Goal: Task Accomplishment & Management: Complete application form

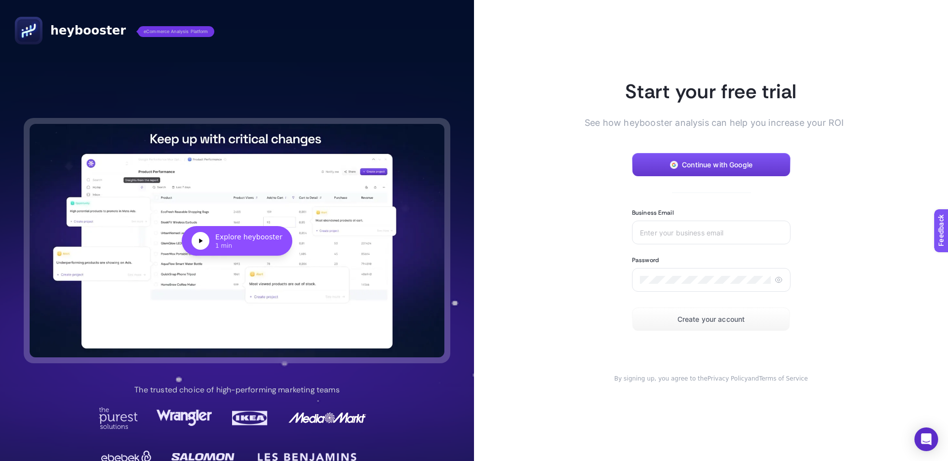
click at [728, 156] on button "Continue with Google" at bounding box center [711, 165] width 158 height 24
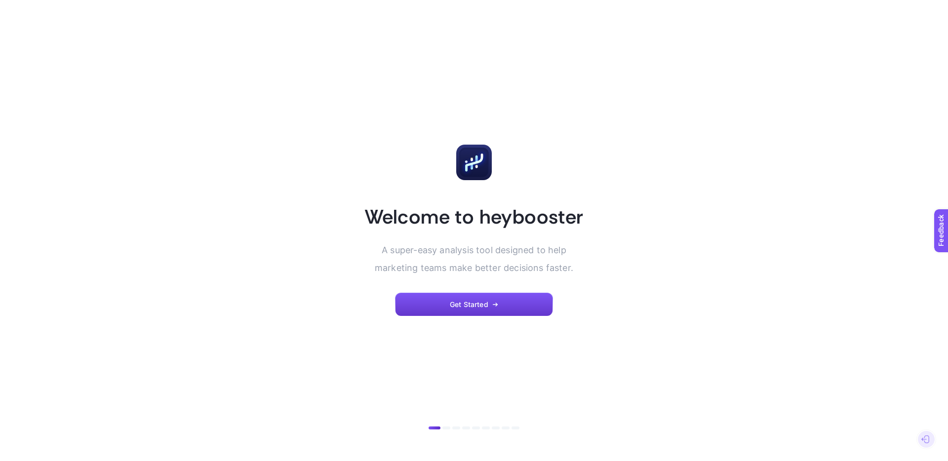
click at [499, 308] on button "Get Started" at bounding box center [474, 305] width 158 height 24
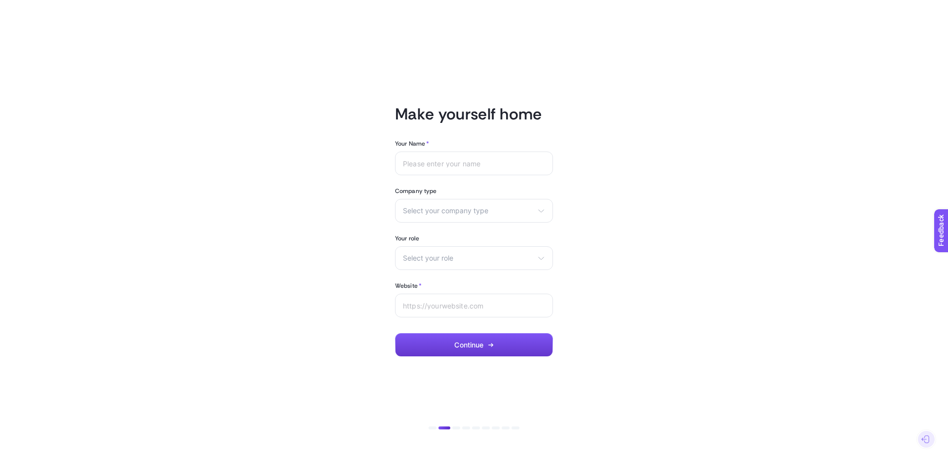
click at [493, 345] on icon "button" at bounding box center [491, 345] width 1 height 3
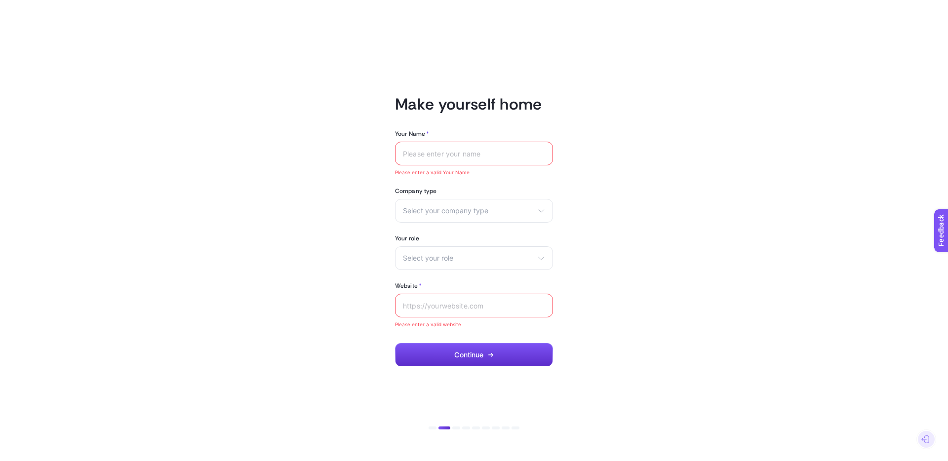
click at [461, 156] on input "Your Name *" at bounding box center [474, 154] width 142 height 8
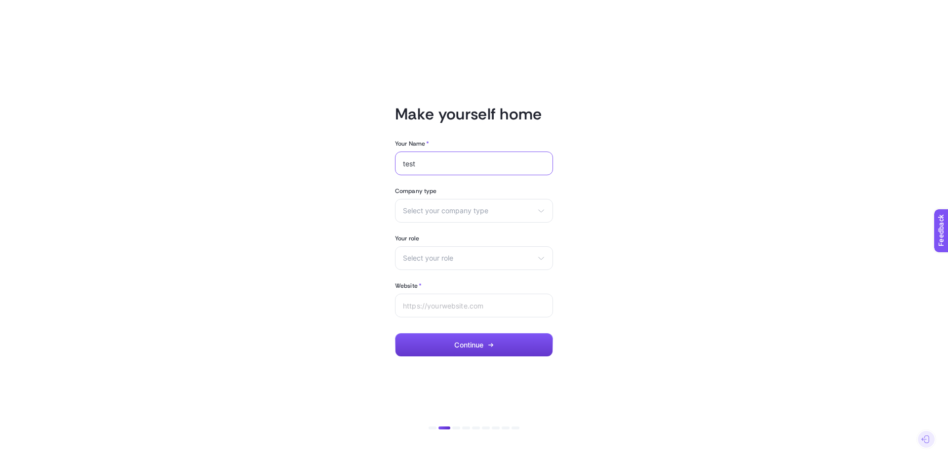
type input "test"
click at [470, 348] on span "Continue" at bounding box center [468, 345] width 29 height 8
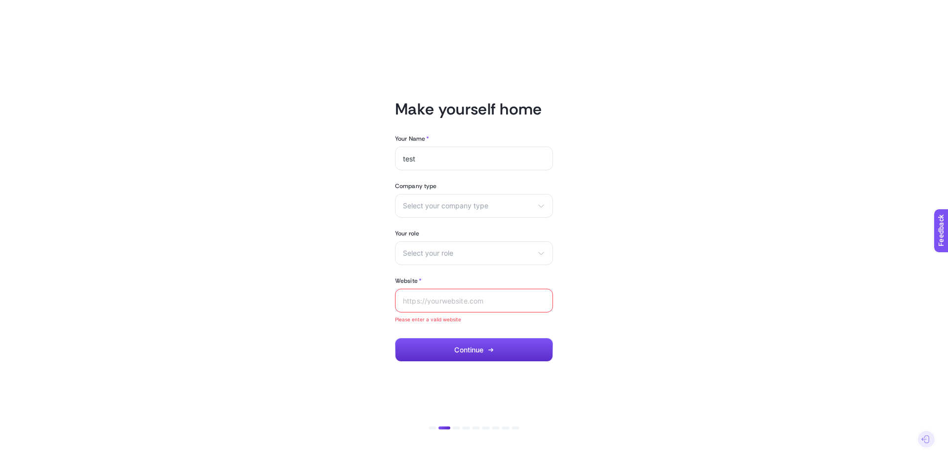
click at [467, 303] on input "Website *" at bounding box center [474, 301] width 142 height 8
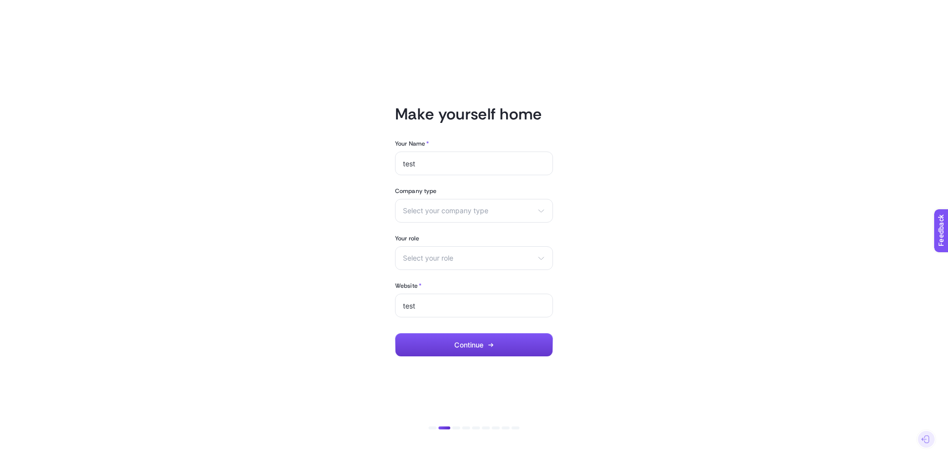
click at [478, 341] on span "Continue" at bounding box center [468, 345] width 29 height 8
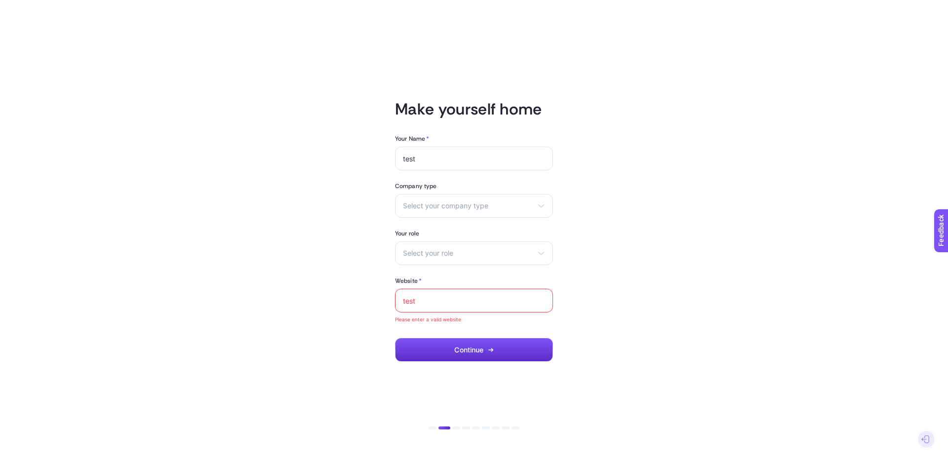
click at [451, 301] on input "test" at bounding box center [474, 301] width 142 height 8
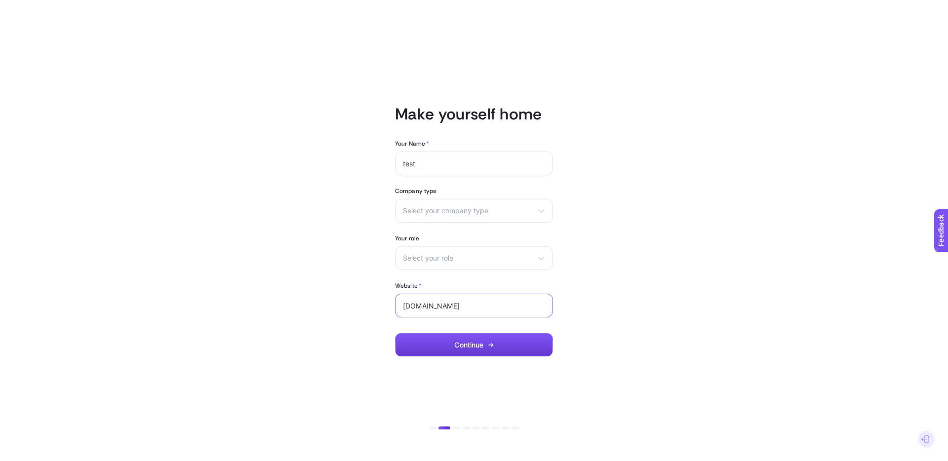
type input "[DOMAIN_NAME]"
click at [457, 352] on button "Continue" at bounding box center [474, 345] width 158 height 24
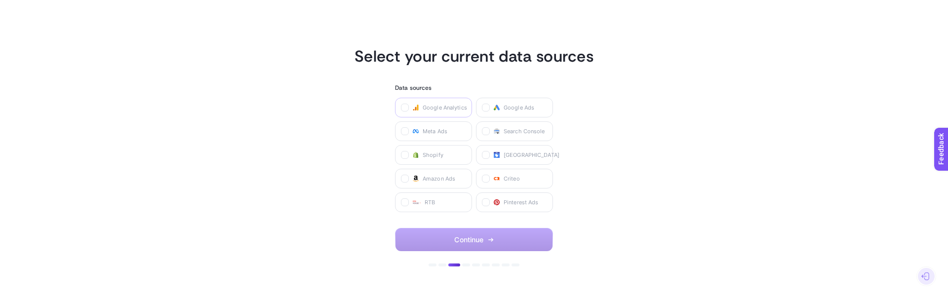
drag, startPoint x: 441, startPoint y: 108, endPoint x: 468, endPoint y: 114, distance: 27.7
click at [440, 108] on span "Google Analytics" at bounding box center [445, 108] width 44 height 8
click at [0, 0] on Analytics "checkbox" at bounding box center [0, 0] width 0 height 0
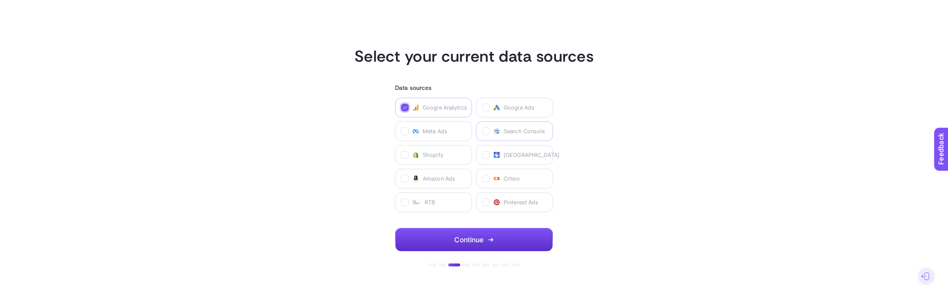
drag, startPoint x: 515, startPoint y: 109, endPoint x: 506, endPoint y: 124, distance: 17.7
click at [515, 109] on span "Google Ads" at bounding box center [519, 108] width 31 height 8
click at [0, 0] on Ads "checkbox" at bounding box center [0, 0] width 0 height 0
click at [508, 134] on span "Search Console" at bounding box center [524, 131] width 41 height 8
click at [0, 0] on Console "checkbox" at bounding box center [0, 0] width 0 height 0
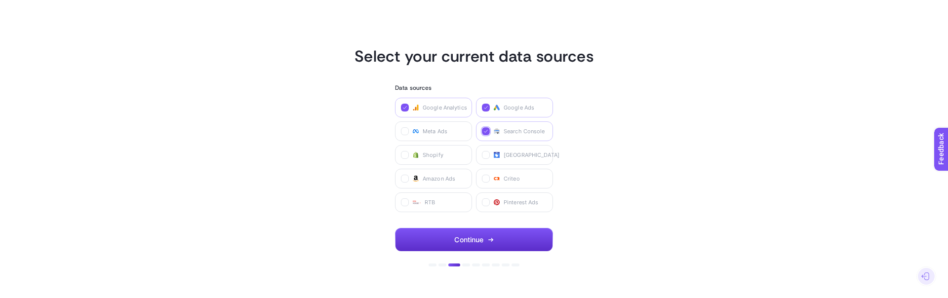
drag, startPoint x: 435, startPoint y: 129, endPoint x: 433, endPoint y: 143, distance: 13.5
click at [435, 129] on span "Meta Ads" at bounding box center [435, 131] width 25 height 8
click at [0, 0] on Ads "checkbox" at bounding box center [0, 0] width 0 height 0
click at [434, 151] on span "Shopify" at bounding box center [433, 155] width 21 height 8
click at [0, 0] on input "checkbox" at bounding box center [0, 0] width 0 height 0
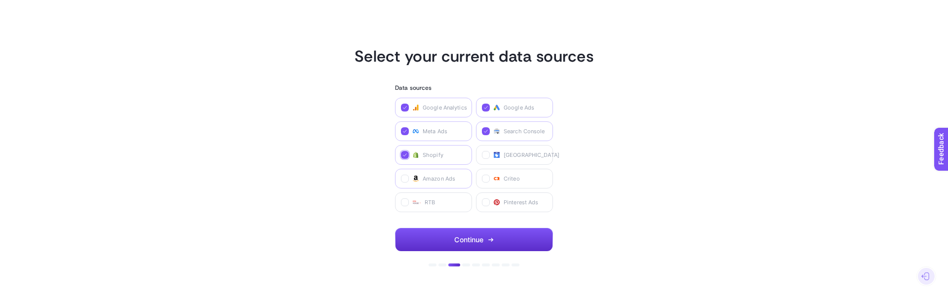
drag, startPoint x: 512, startPoint y: 155, endPoint x: 445, endPoint y: 177, distance: 70.7
click at [512, 155] on span "Merchant Center" at bounding box center [532, 155] width 56 height 8
click at [0, 0] on Center "checkbox" at bounding box center [0, 0] width 0 height 0
click at [442, 177] on span "Amazon Ads" at bounding box center [439, 179] width 33 height 8
click at [0, 0] on Ads "checkbox" at bounding box center [0, 0] width 0 height 0
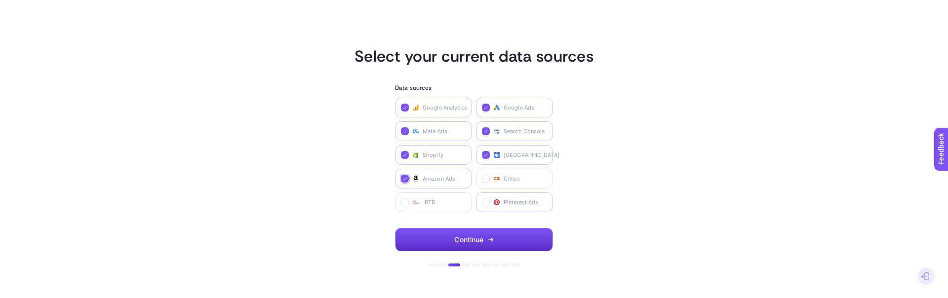
drag, startPoint x: 505, startPoint y: 189, endPoint x: 478, endPoint y: 209, distance: 34.0
click at [505, 189] on div "Google Analytics Google Ads Meta Ads Search Console Shopify Merchant Center Ama…" at bounding box center [474, 155] width 158 height 115
click at [420, 207] on label "RTB" at bounding box center [433, 203] width 77 height 20
click at [0, 0] on input "checkbox" at bounding box center [0, 0] width 0 height 0
drag, startPoint x: 533, startPoint y: 199, endPoint x: 528, endPoint y: 198, distance: 5.0
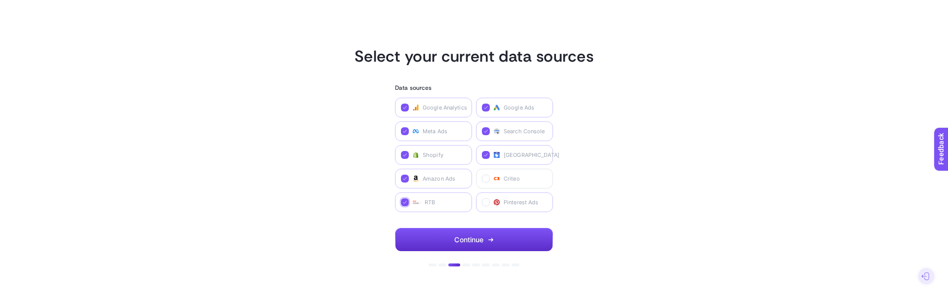
click at [532, 199] on span "Pinterest Ads" at bounding box center [521, 202] width 35 height 8
click at [0, 0] on Ads "checkbox" at bounding box center [0, 0] width 0 height 0
drag, startPoint x: 512, startPoint y: 181, endPoint x: 489, endPoint y: 228, distance: 52.5
click at [511, 181] on span "Criteo" at bounding box center [512, 179] width 16 height 8
click at [0, 0] on input "checkbox" at bounding box center [0, 0] width 0 height 0
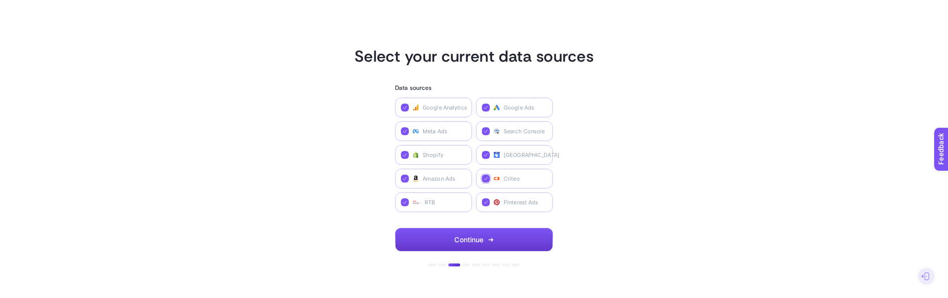
click at [487, 236] on button "Continue" at bounding box center [474, 240] width 158 height 24
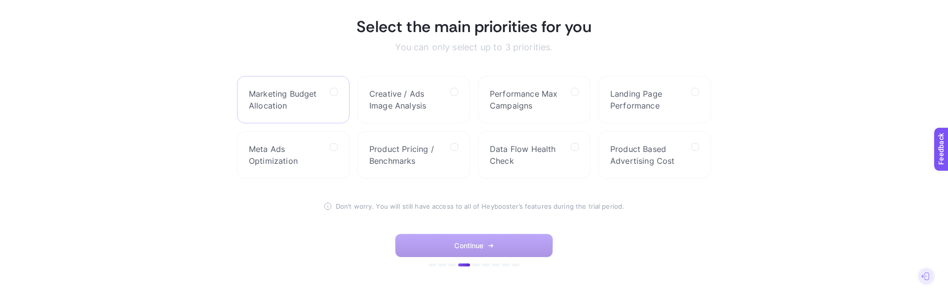
click at [292, 93] on span "Marketing Budget Allocation" at bounding box center [285, 100] width 73 height 24
click at [0, 0] on Allocation "checkbox" at bounding box center [0, 0] width 0 height 0
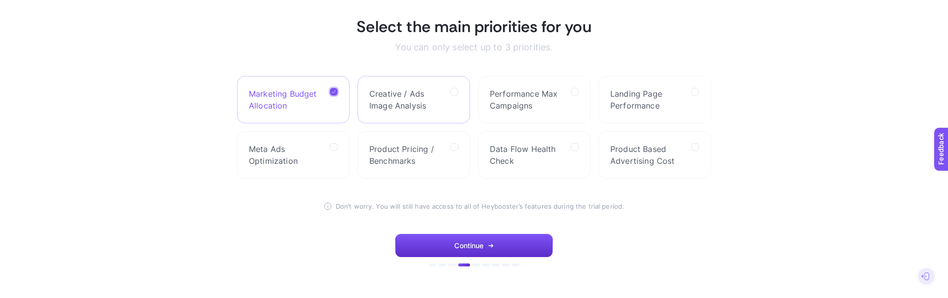
click at [422, 102] on span "Creative / Ads Image Analysis" at bounding box center [405, 100] width 73 height 24
click at [0, 0] on Analysis "checkbox" at bounding box center [0, 0] width 0 height 0
drag, startPoint x: 505, startPoint y: 102, endPoint x: 606, endPoint y: 103, distance: 100.2
click at [508, 103] on span "Performance Max Campaigns" at bounding box center [526, 100] width 73 height 24
click at [0, 0] on Campaigns "checkbox" at bounding box center [0, 0] width 0 height 0
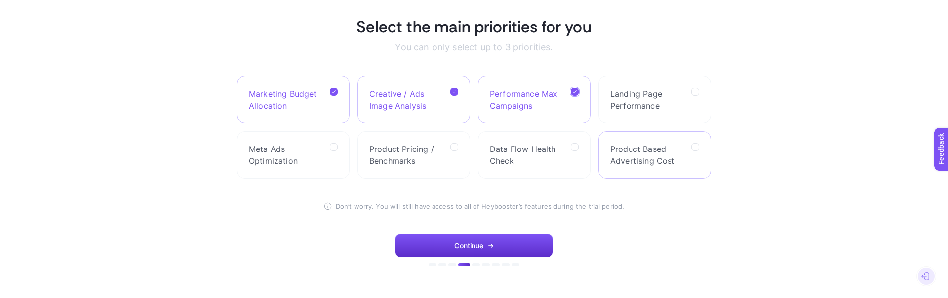
drag, startPoint x: 628, startPoint y: 102, endPoint x: 617, endPoint y: 173, distance: 72.0
click at [628, 102] on span "Landing Page Performance" at bounding box center [646, 100] width 73 height 24
click at [0, 0] on Performance "checkbox" at bounding box center [0, 0] width 0 height 0
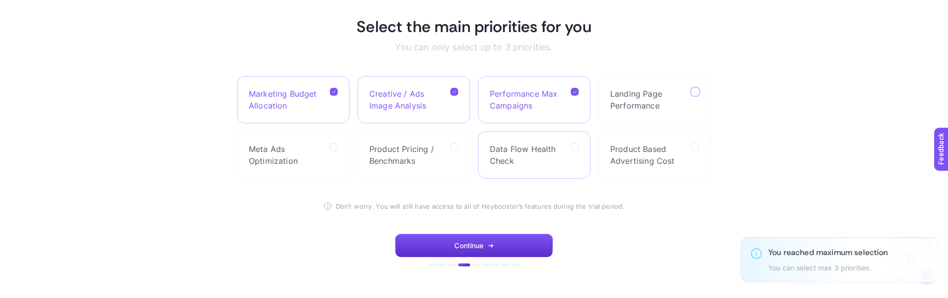
drag, startPoint x: 617, startPoint y: 173, endPoint x: 554, endPoint y: 159, distance: 64.2
click at [607, 171] on label "Product Based Advertising Cost" at bounding box center [654, 154] width 113 height 47
click at [0, 0] on Cost "checkbox" at bounding box center [0, 0] width 0 height 0
drag, startPoint x: 512, startPoint y: 152, endPoint x: 506, endPoint y: 153, distance: 5.5
click at [506, 153] on span "Data Flow Health Check" at bounding box center [526, 155] width 73 height 24
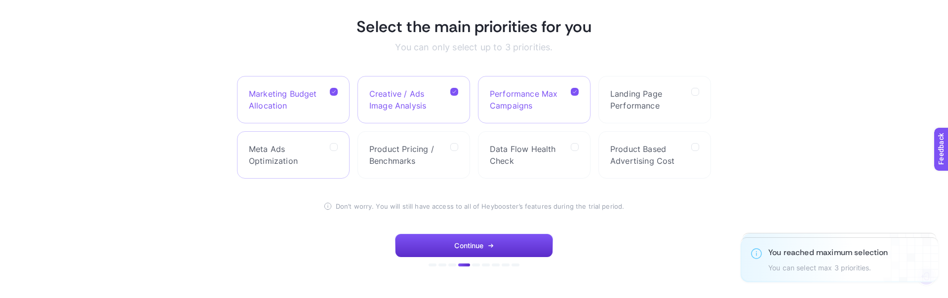
drag, startPoint x: 389, startPoint y: 153, endPoint x: 328, endPoint y: 155, distance: 61.3
click at [387, 153] on span "Product Pricing / Benchmarks" at bounding box center [405, 155] width 73 height 24
click at [0, 0] on Benchmarks "checkbox" at bounding box center [0, 0] width 0 height 0
click at [300, 154] on span "Meta Ads Optimization" at bounding box center [285, 155] width 73 height 24
click at [0, 0] on Optimization "checkbox" at bounding box center [0, 0] width 0 height 0
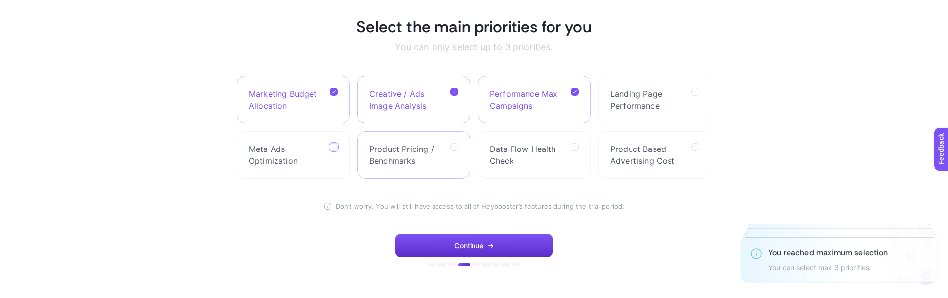
click at [465, 154] on label "Product Pricing / Benchmarks" at bounding box center [413, 154] width 113 height 47
click at [0, 0] on Benchmarks "checkbox" at bounding box center [0, 0] width 0 height 0
click at [509, 250] on button "Continue" at bounding box center [474, 246] width 158 height 24
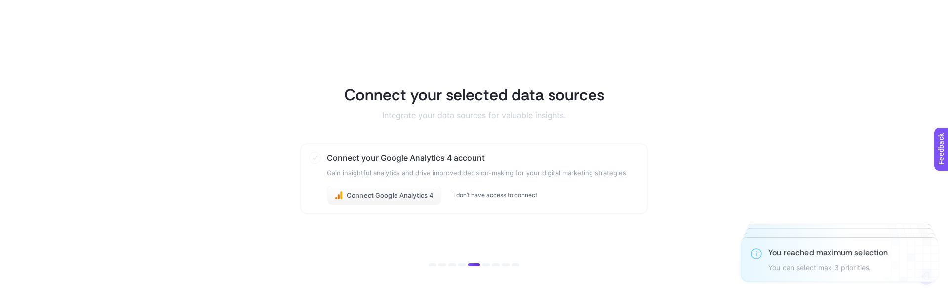
click at [504, 194] on button "I don’t have access to connect" at bounding box center [495, 196] width 84 height 8
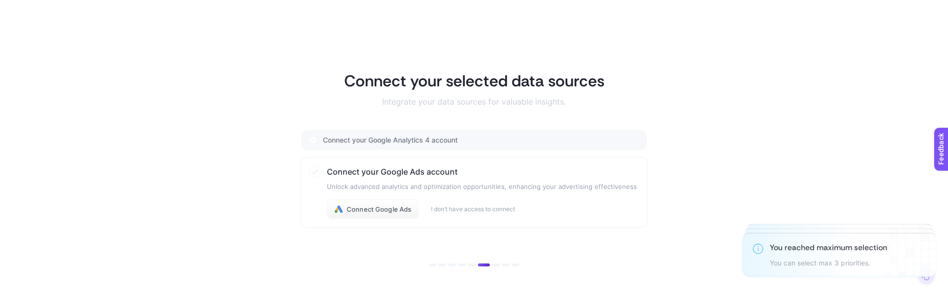
click at [483, 214] on div "Connect Google Ads I don’t have access to connect" at bounding box center [482, 209] width 310 height 20
click at [484, 210] on button "I don’t have access to connect" at bounding box center [473, 209] width 84 height 8
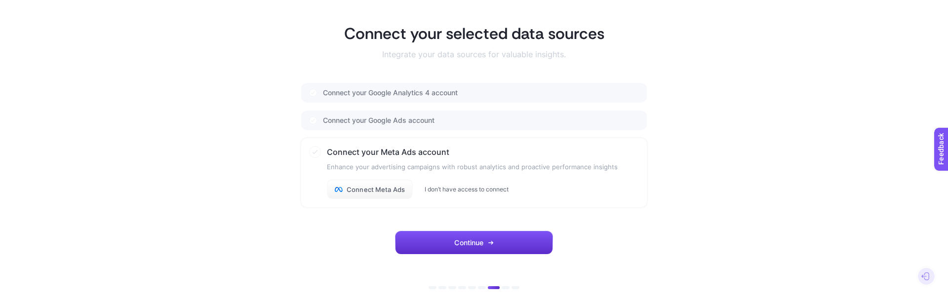
click at [479, 186] on button "I don’t have access to connect" at bounding box center [467, 190] width 84 height 8
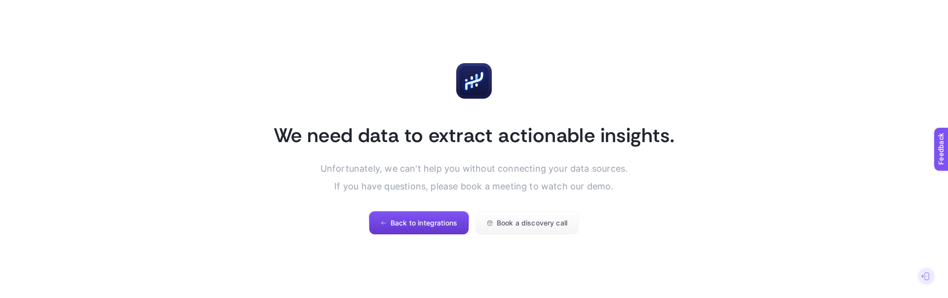
click at [439, 224] on span "Back to integrations" at bounding box center [423, 223] width 67 height 8
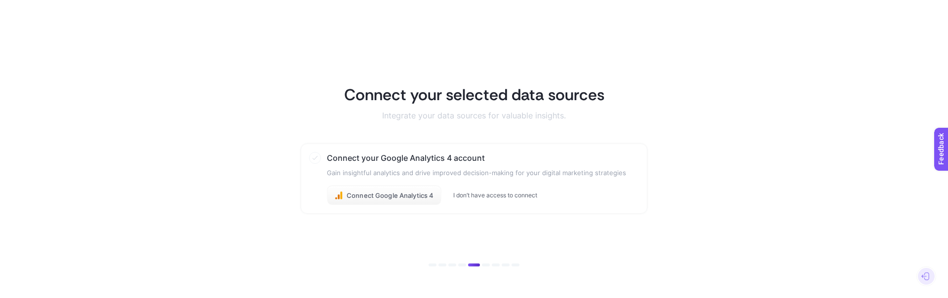
click at [513, 193] on button "I don’t have access to connect" at bounding box center [495, 196] width 84 height 8
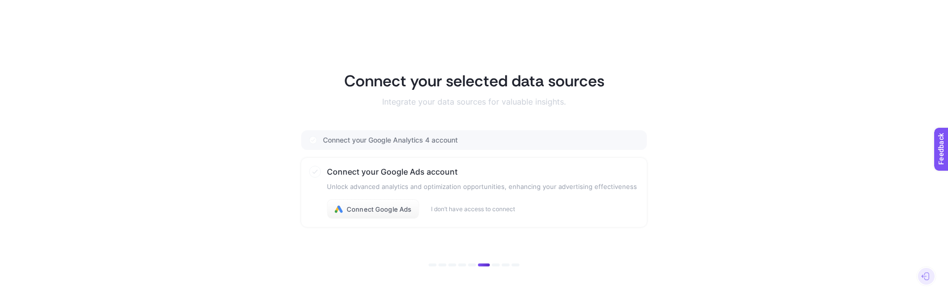
click at [489, 202] on div "Connect Google Ads I don’t have access to connect" at bounding box center [482, 209] width 310 height 20
click at [488, 206] on button "I don’t have access to connect" at bounding box center [473, 209] width 84 height 8
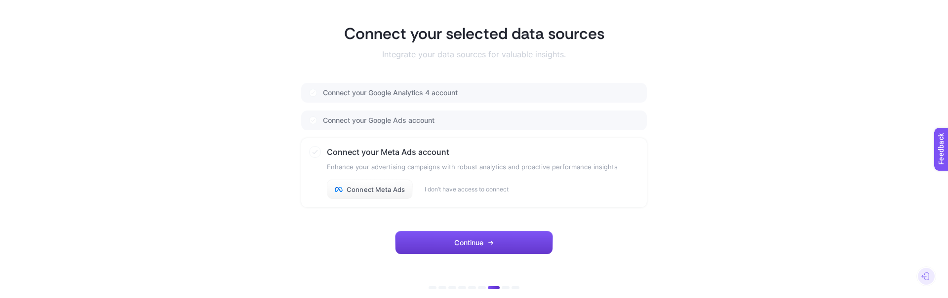
click at [493, 246] on button "Continue" at bounding box center [474, 243] width 158 height 24
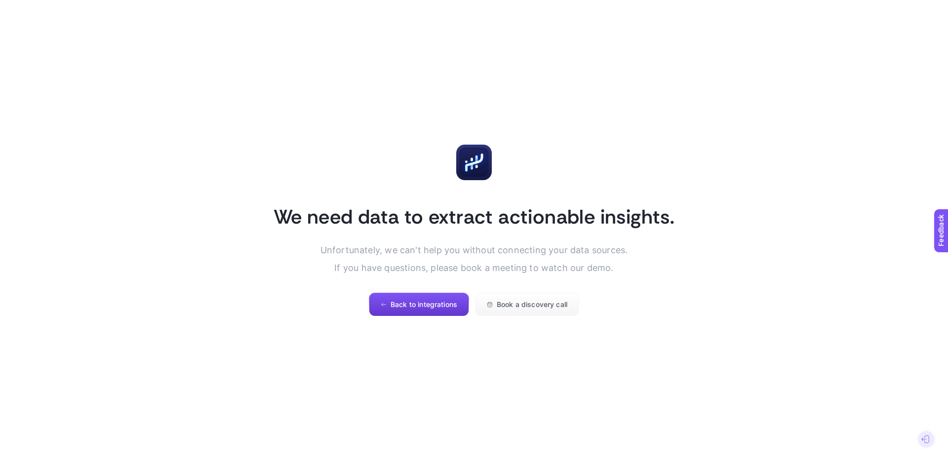
click at [421, 309] on button "Back to integrations" at bounding box center [419, 305] width 100 height 24
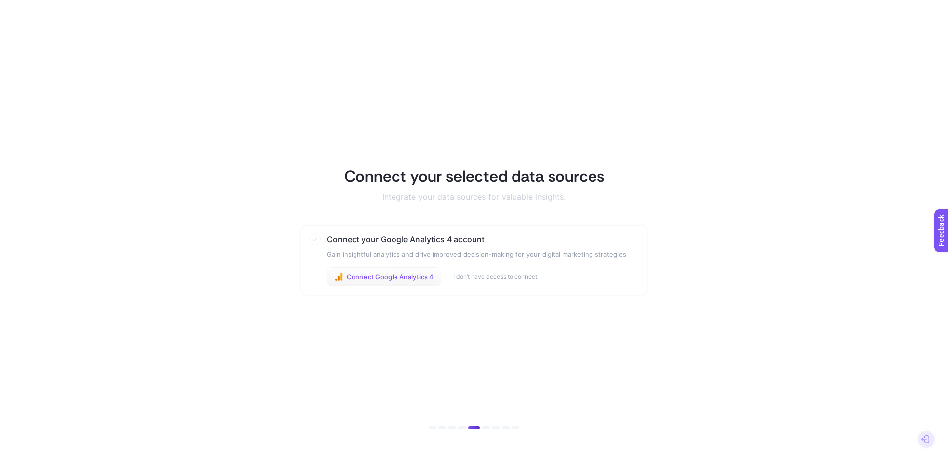
click at [370, 277] on span "Connect Google Analytics 4" at bounding box center [390, 277] width 87 height 8
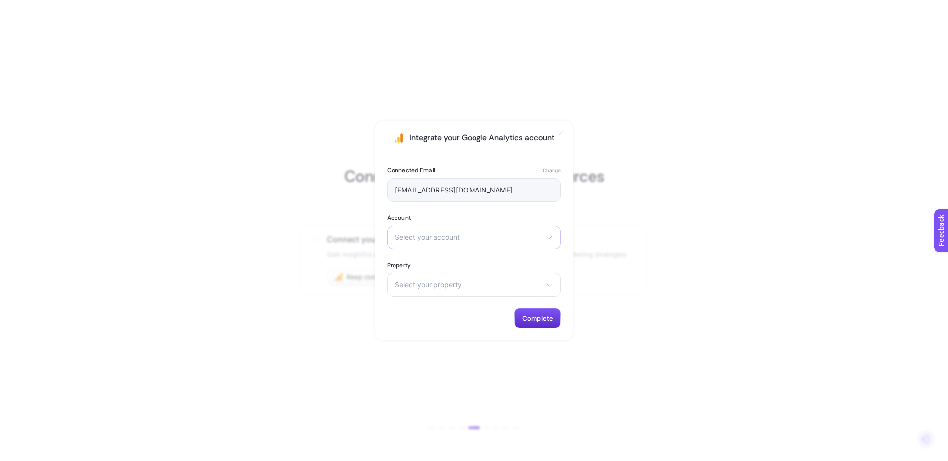
click at [485, 242] on div "Select your account [DOMAIN_NAME] ([DOMAIN_NAME]) [URL][DOMAIN_NAME] LEPORALTD …" at bounding box center [474, 238] width 174 height 24
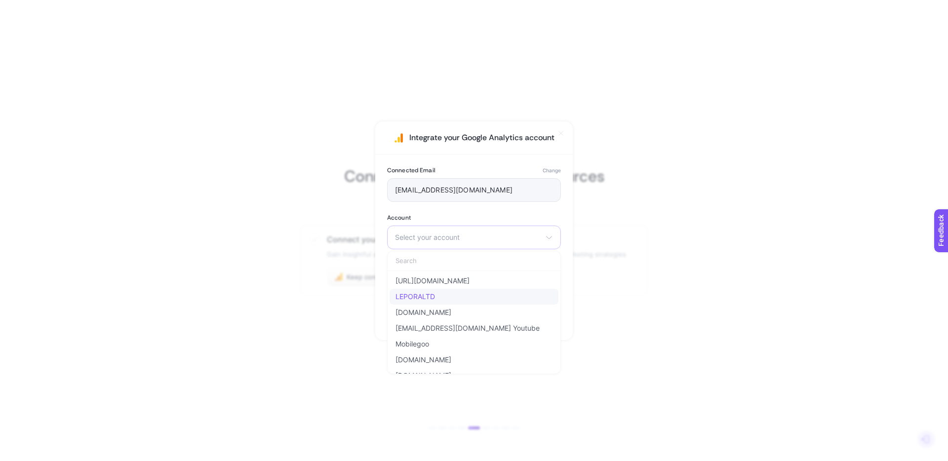
scroll to position [18, 0]
click at [482, 311] on li "[DOMAIN_NAME]" at bounding box center [473, 310] width 169 height 16
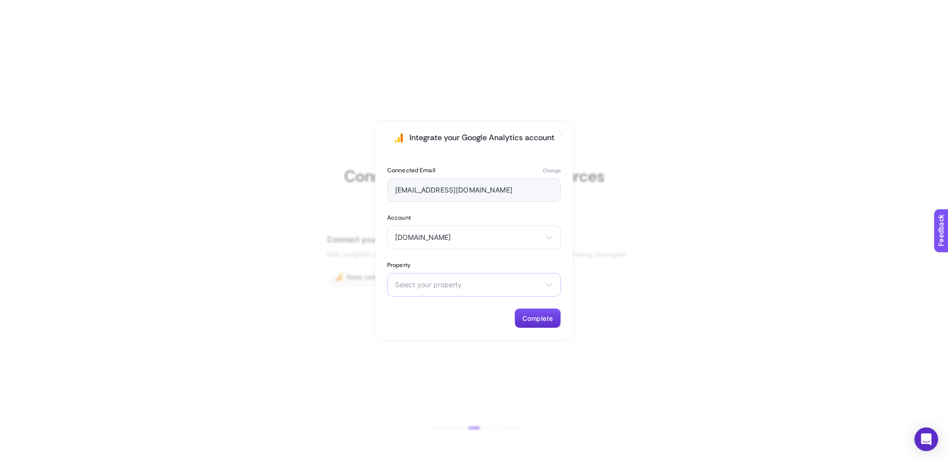
click at [473, 284] on span "Select your property" at bounding box center [468, 285] width 146 height 8
click at [458, 346] on li "[DOMAIN_NAME] - GA4" at bounding box center [473, 344] width 169 height 16
click at [536, 322] on button "Complete" at bounding box center [537, 319] width 46 height 20
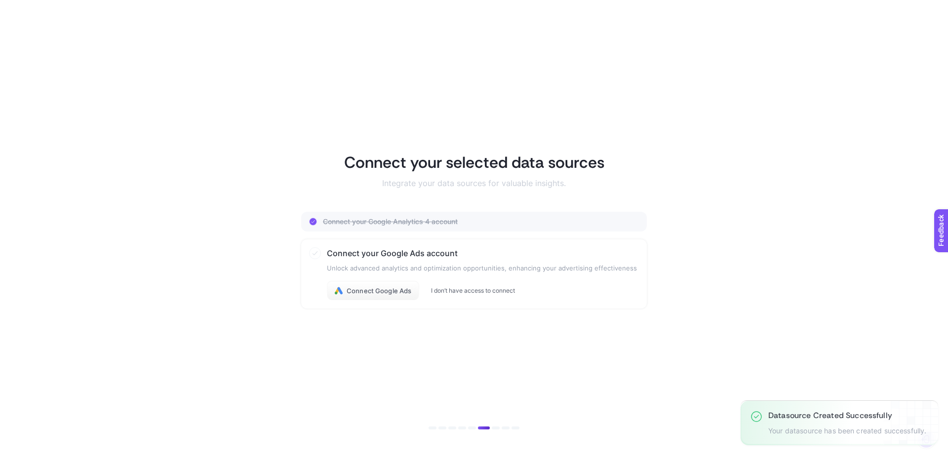
click at [490, 292] on button "I don’t have access to connect" at bounding box center [473, 291] width 84 height 8
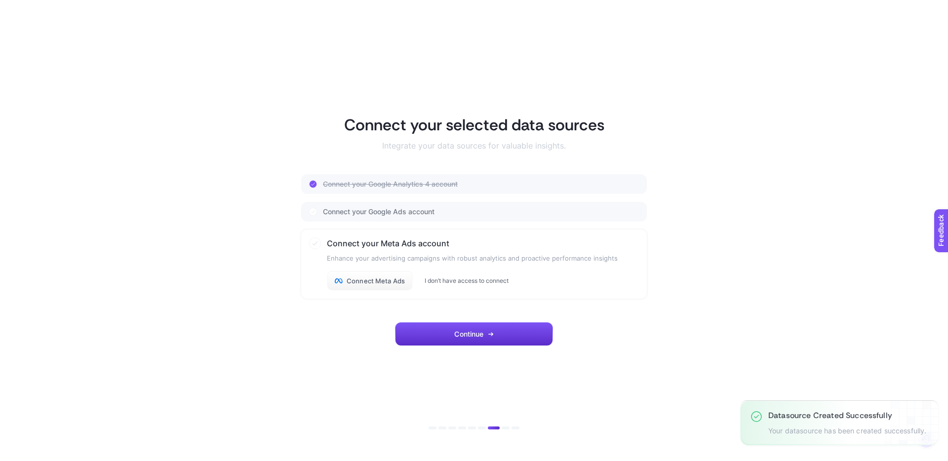
click at [491, 277] on button "I don’t have access to connect" at bounding box center [467, 281] width 84 height 8
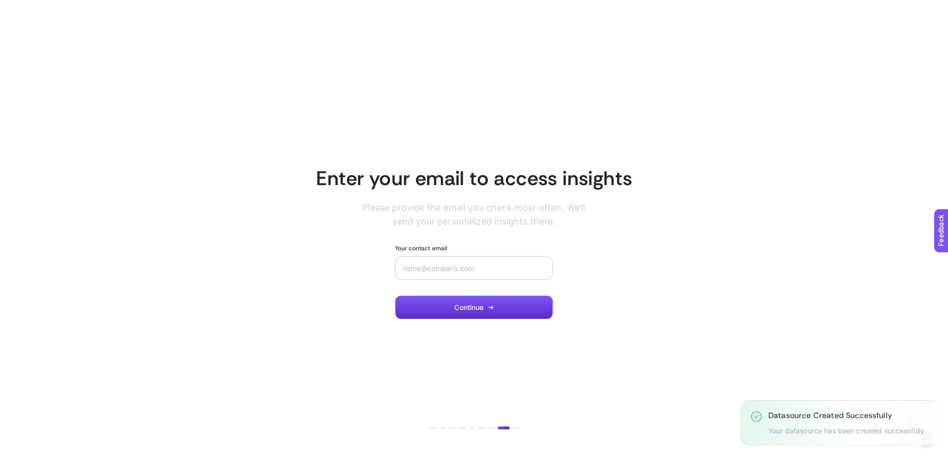
click at [477, 272] on div at bounding box center [474, 268] width 158 height 24
click at [477, 315] on button "Continue" at bounding box center [474, 308] width 158 height 24
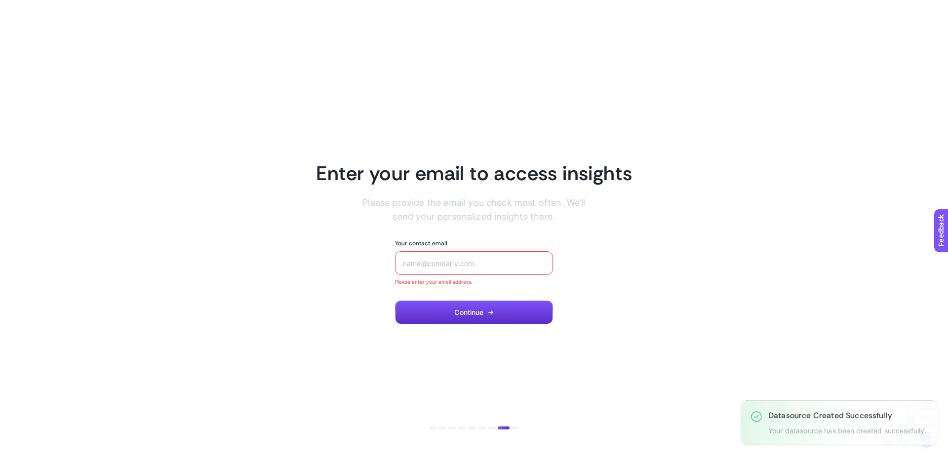
click at [459, 264] on input "Your contact email" at bounding box center [474, 263] width 142 height 8
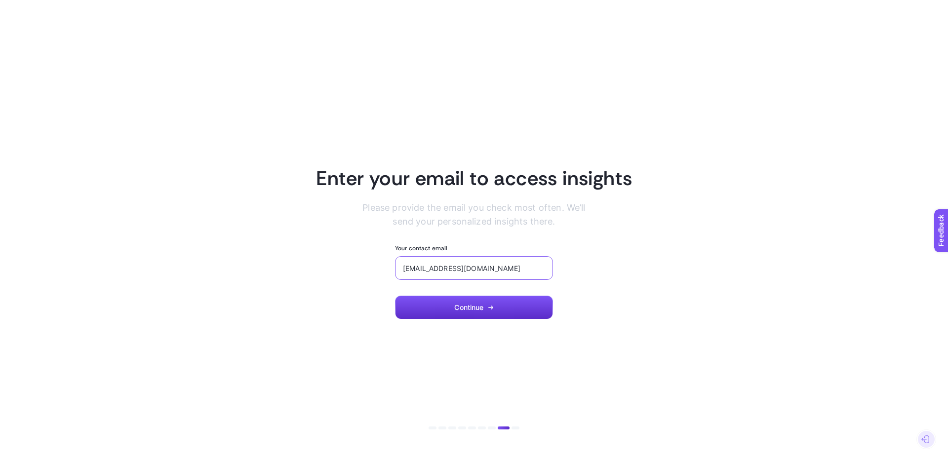
type input "[EMAIL_ADDRESS][DOMAIN_NAME]"
click at [488, 306] on icon "button" at bounding box center [491, 308] width 6 height 6
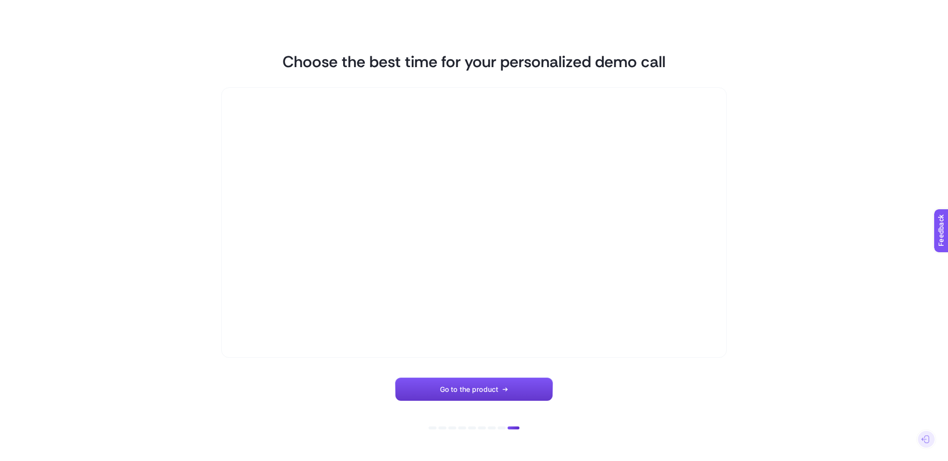
click at [508, 387] on icon "button" at bounding box center [505, 390] width 6 height 6
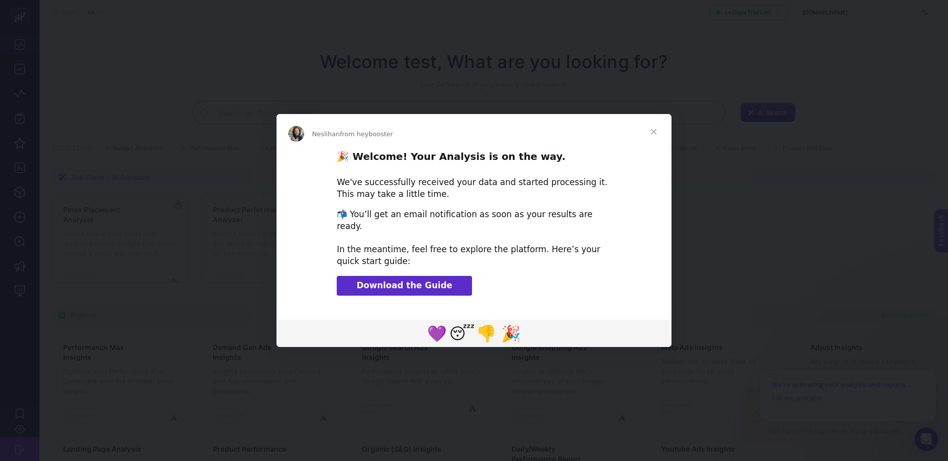
click at [655, 134] on span "Close" at bounding box center [654, 132] width 36 height 36
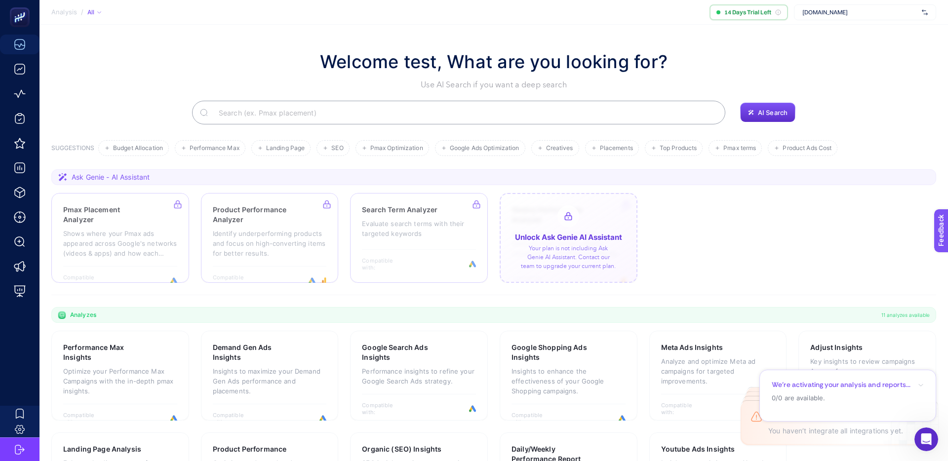
scroll to position [73, 0]
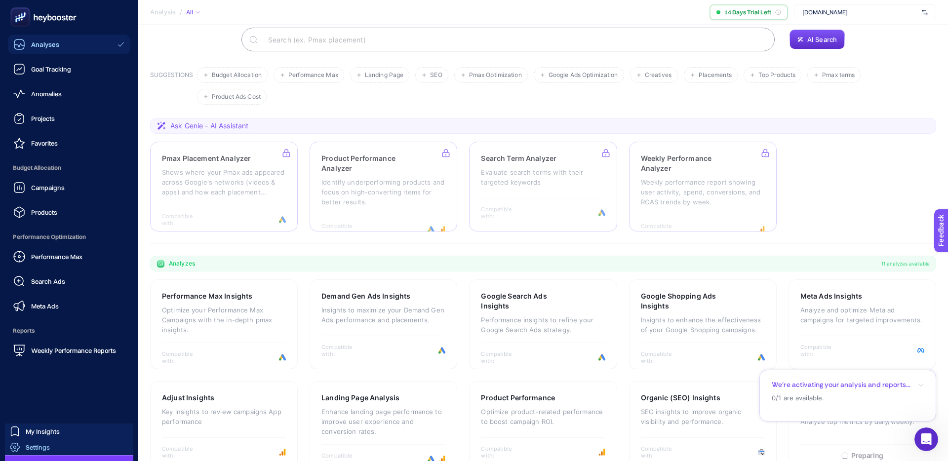
click at [39, 448] on span "Settings" at bounding box center [38, 447] width 24 height 8
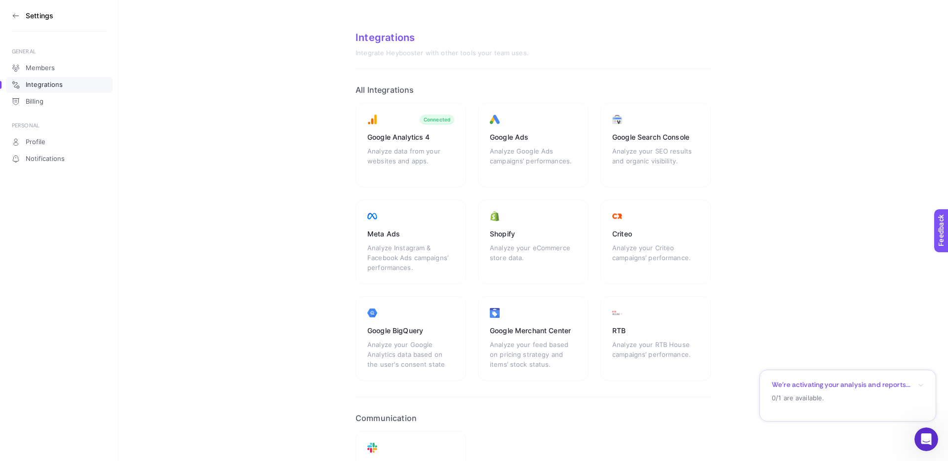
click at [31, 20] on section "Settings" at bounding box center [59, 16] width 95 height 32
click at [12, 16] on icon at bounding box center [16, 16] width 8 height 8
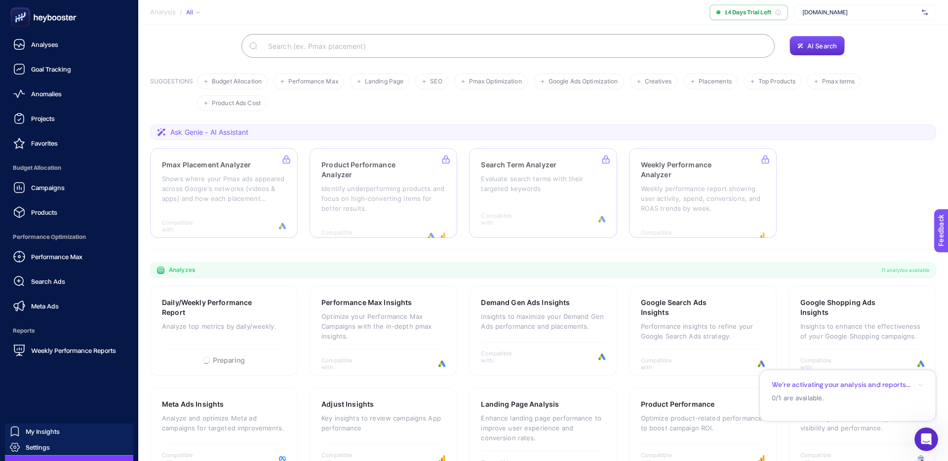
scroll to position [73, 0]
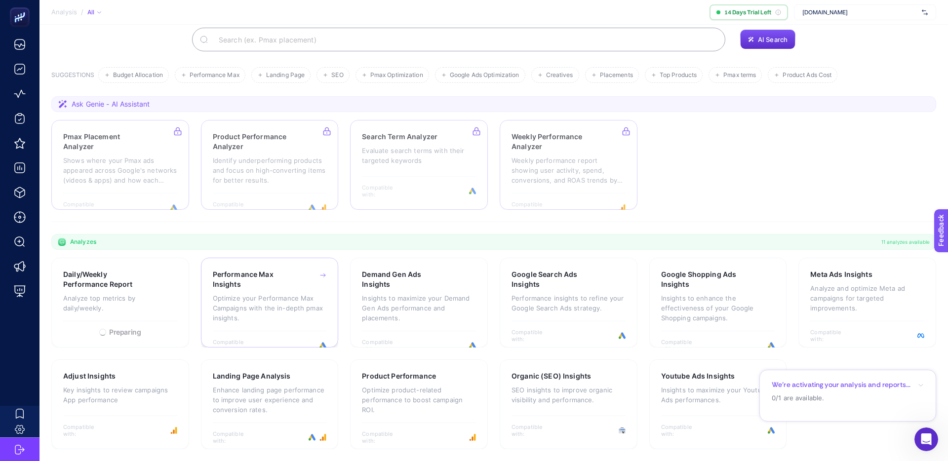
click at [264, 268] on div "Performance Max Insights Optimize your Performance Max Campaigns with the in-de…" at bounding box center [270, 303] width 138 height 90
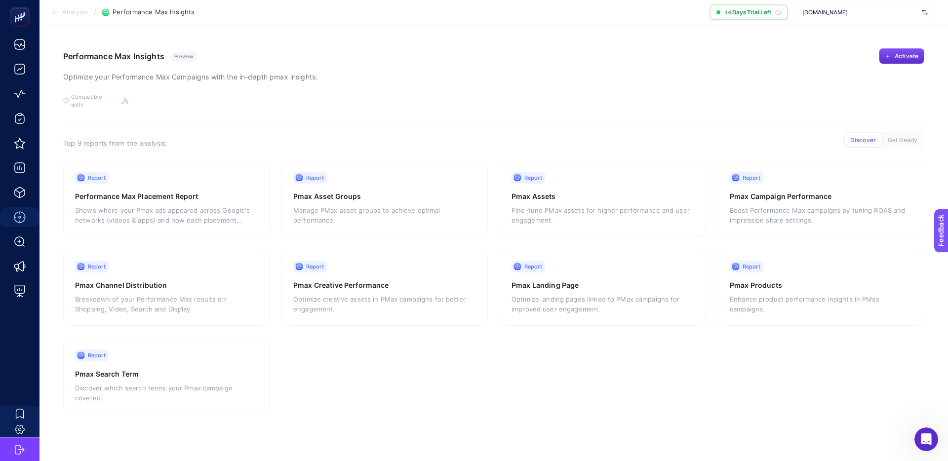
click at [78, 16] on section "Analysis / Performance Max Insights 14 Days Trial Left [DOMAIN_NAME]" at bounding box center [493, 12] width 908 height 25
click at [78, 10] on span "Analysis" at bounding box center [75, 12] width 26 height 8
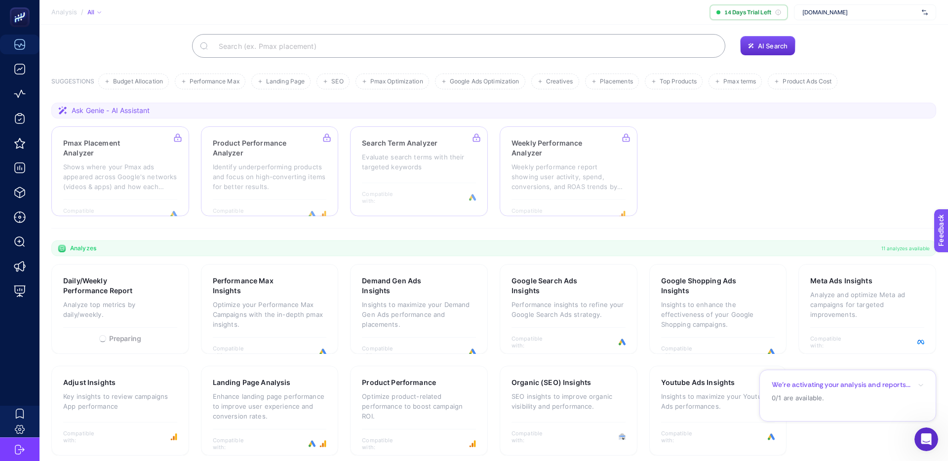
scroll to position [73, 0]
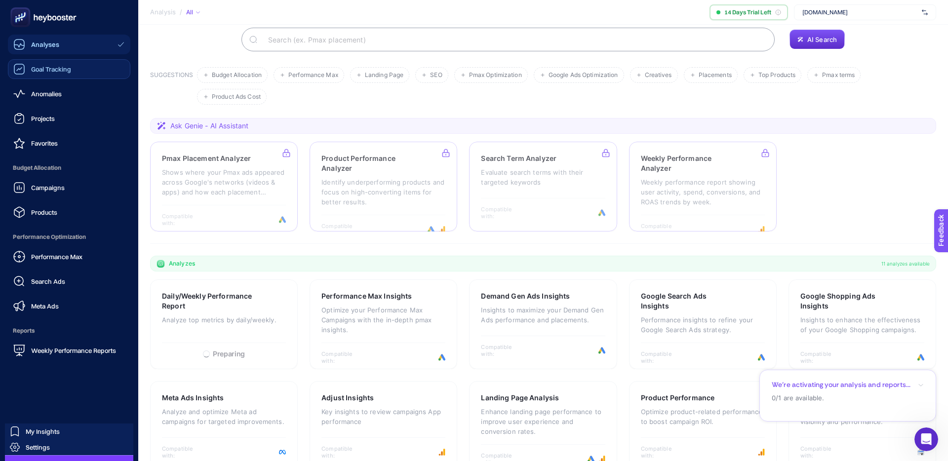
click at [60, 69] on span "Goal Tracking" at bounding box center [51, 69] width 40 height 8
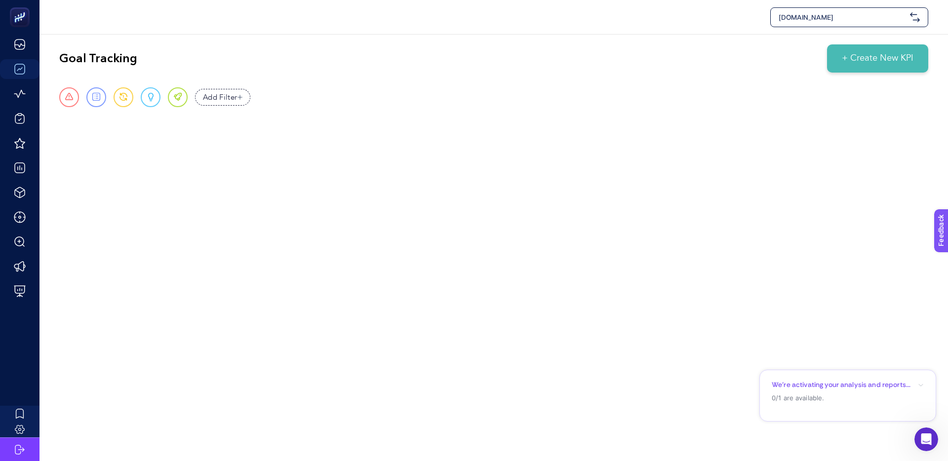
drag, startPoint x: 205, startPoint y: 96, endPoint x: 213, endPoint y: 95, distance: 8.4
click at [204, 96] on span "Add Filter" at bounding box center [220, 97] width 35 height 11
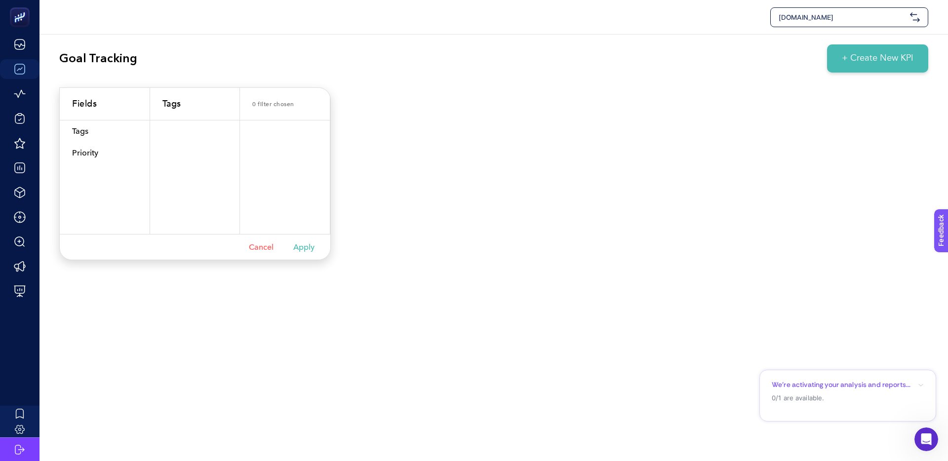
drag, startPoint x: 446, startPoint y: 158, endPoint x: 301, endPoint y: 149, distance: 145.9
click at [446, 158] on div "[DOMAIN_NAME] Goal Tracking + Create New KPI Urgent Report Warning Opportunity …" at bounding box center [474, 230] width 948 height 461
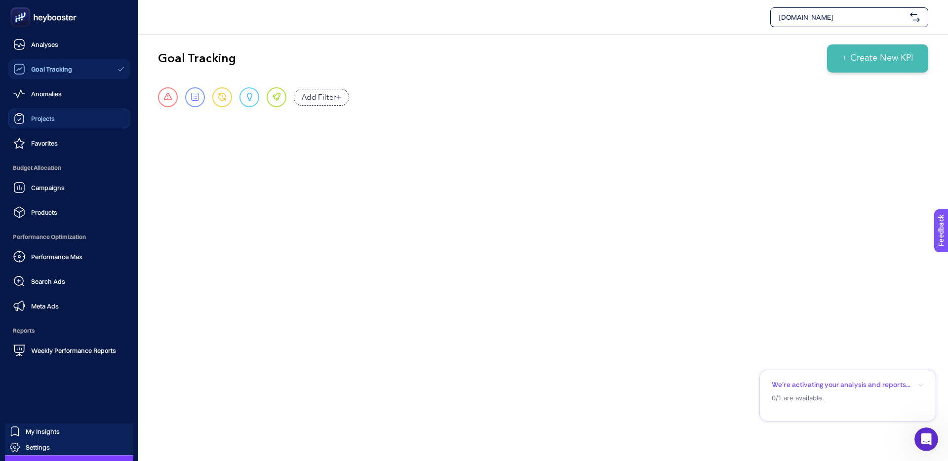
click at [54, 123] on div "Projects" at bounding box center [33, 119] width 41 height 12
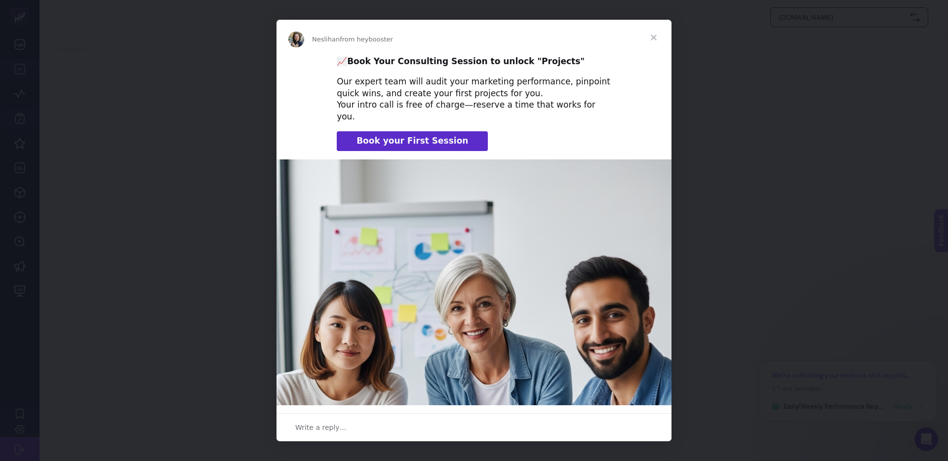
click at [657, 39] on span "Close" at bounding box center [654, 38] width 36 height 36
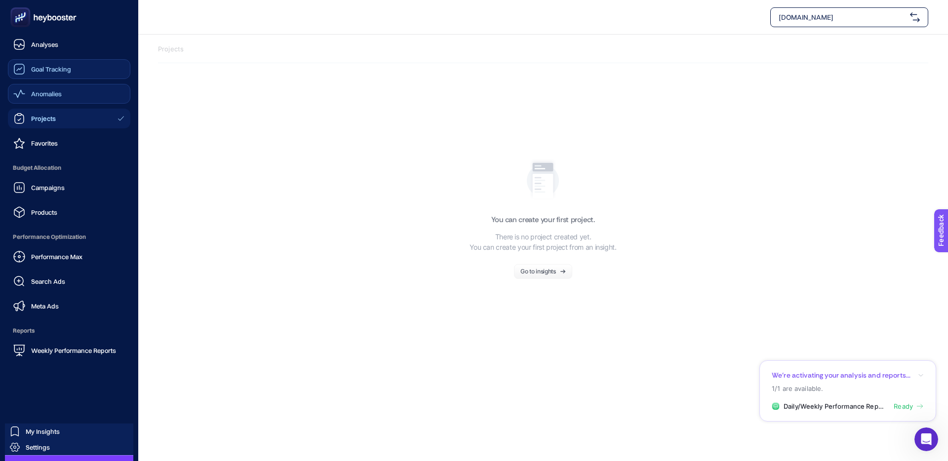
click at [36, 93] on span "Anomalies" at bounding box center [46, 94] width 31 height 8
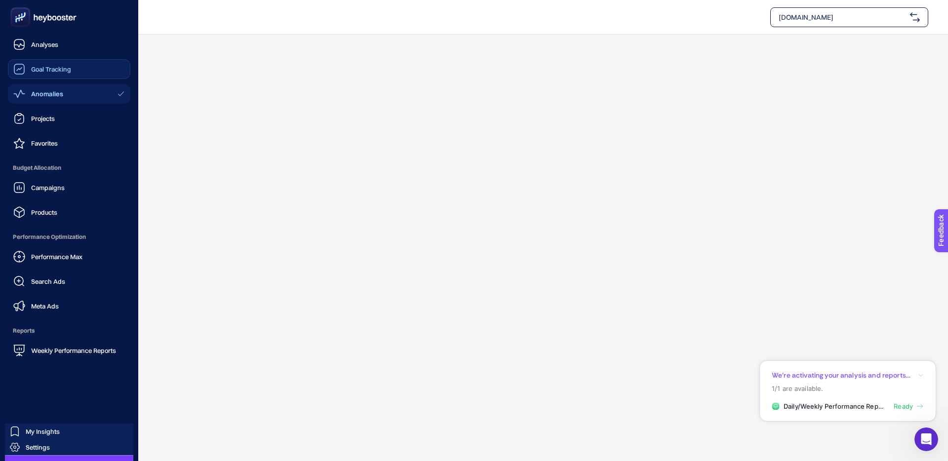
click at [53, 65] on span "Goal Tracking" at bounding box center [51, 69] width 40 height 8
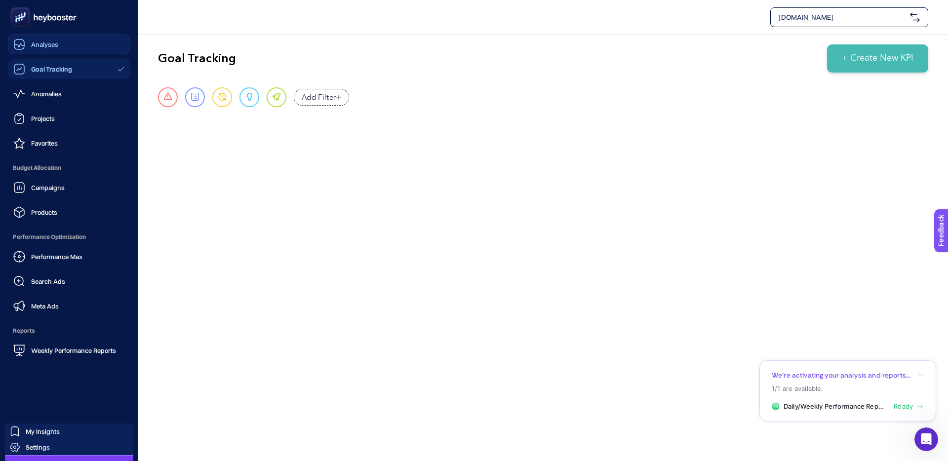
click at [60, 49] on link "Analyses" at bounding box center [69, 45] width 122 height 20
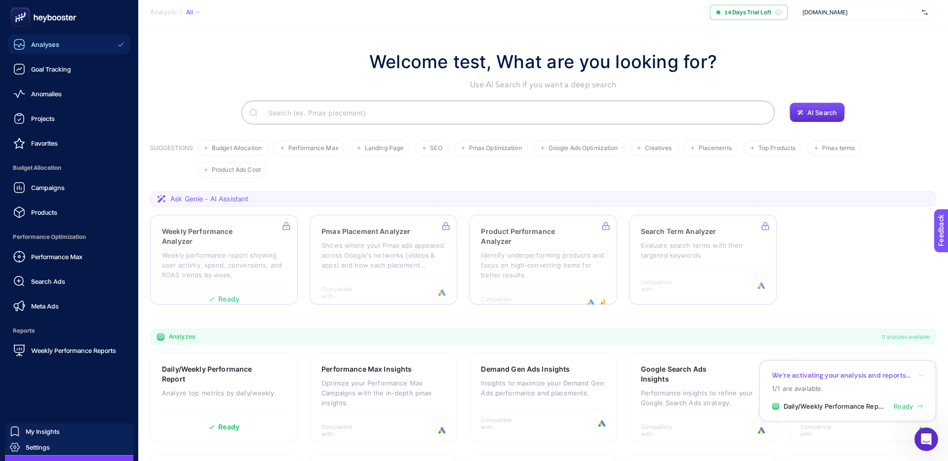
scroll to position [73, 0]
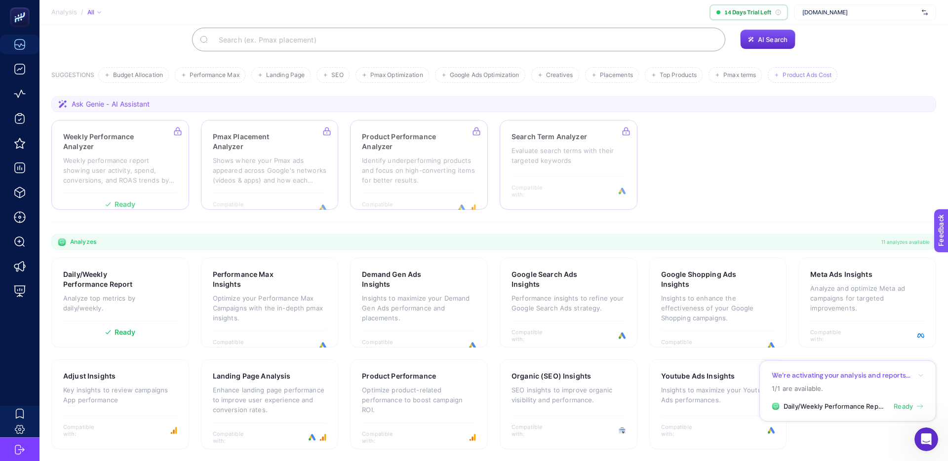
click at [811, 78] on span "Product Ads Cost" at bounding box center [806, 75] width 49 height 7
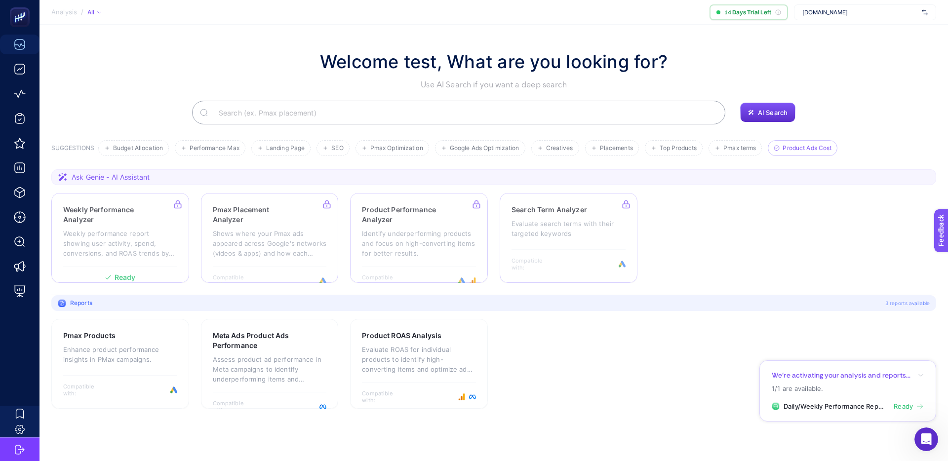
scroll to position [0, 0]
click at [23, 419] on div at bounding box center [20, 414] width 10 height 10
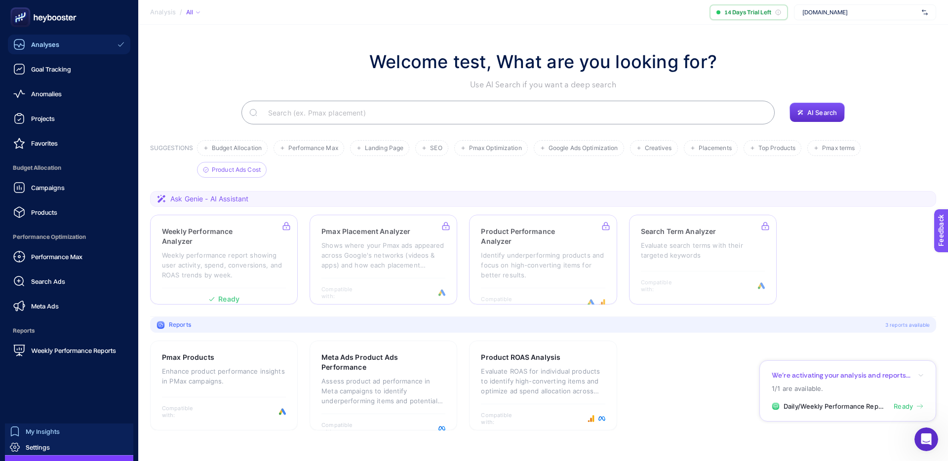
click at [23, 430] on div "My Insights" at bounding box center [35, 432] width 50 height 10
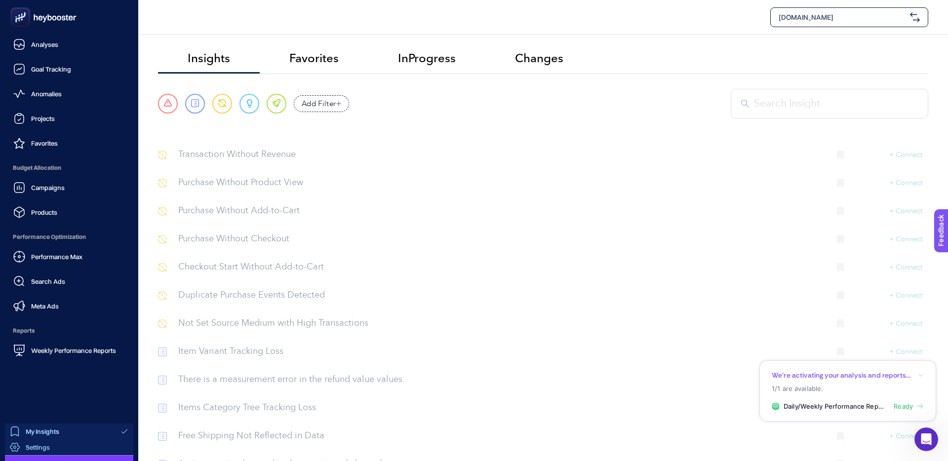
click at [42, 442] on div "Settings" at bounding box center [30, 447] width 40 height 10
